Goal: Understand process/instructions

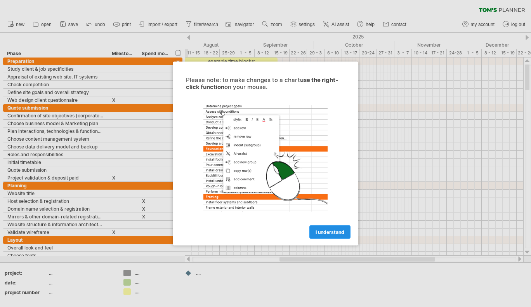
click at [338, 231] on span "I understand" at bounding box center [330, 232] width 29 height 6
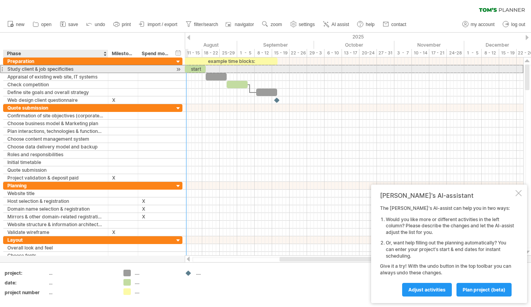
click at [38, 69] on div "Study client & job specificities" at bounding box center [55, 68] width 97 height 7
click at [125, 71] on div at bounding box center [123, 68] width 22 height 7
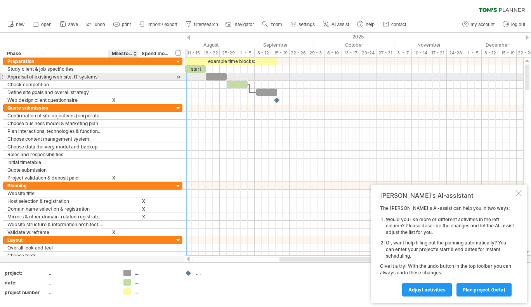
click at [125, 78] on div at bounding box center [123, 76] width 22 height 7
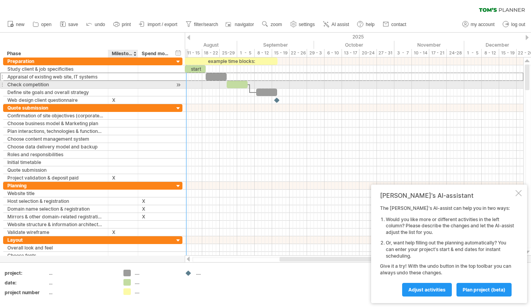
click at [122, 86] on div at bounding box center [123, 84] width 22 height 7
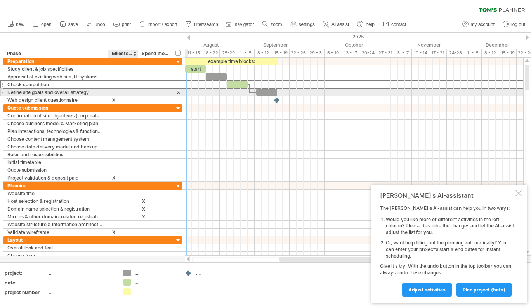
click at [119, 93] on div at bounding box center [123, 91] width 22 height 7
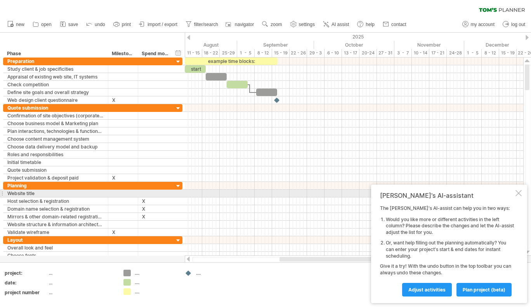
click at [520, 192] on div at bounding box center [518, 193] width 6 height 6
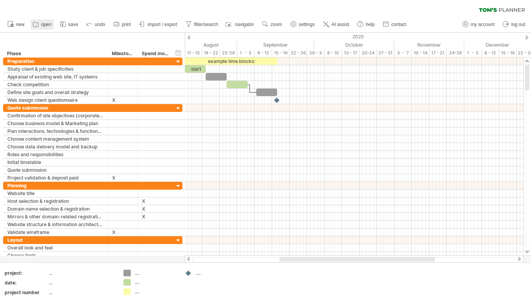
click at [33, 23] on icon at bounding box center [36, 24] width 8 height 8
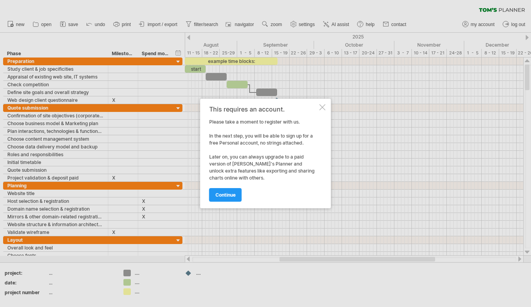
click at [318, 108] on div "This requires an account. Please take a moment to register with us. In the next…" at bounding box center [265, 153] width 131 height 109
click at [322, 106] on div at bounding box center [322, 107] width 6 height 6
